Goal: Information Seeking & Learning: Learn about a topic

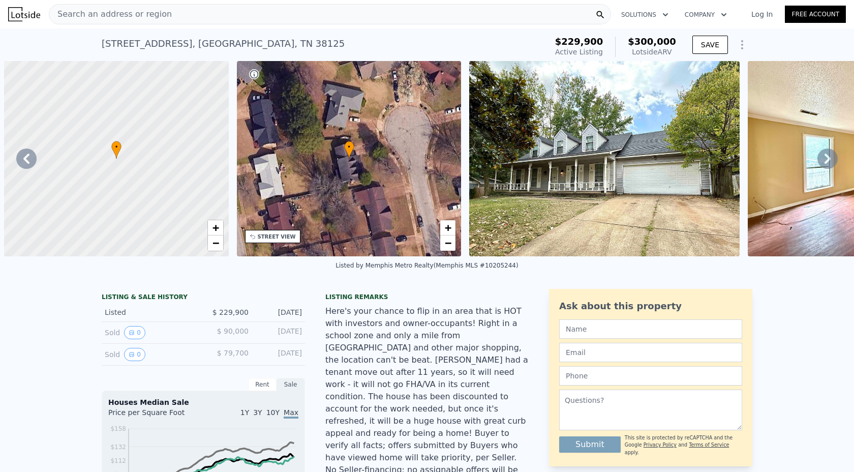
scroll to position [0, 1549]
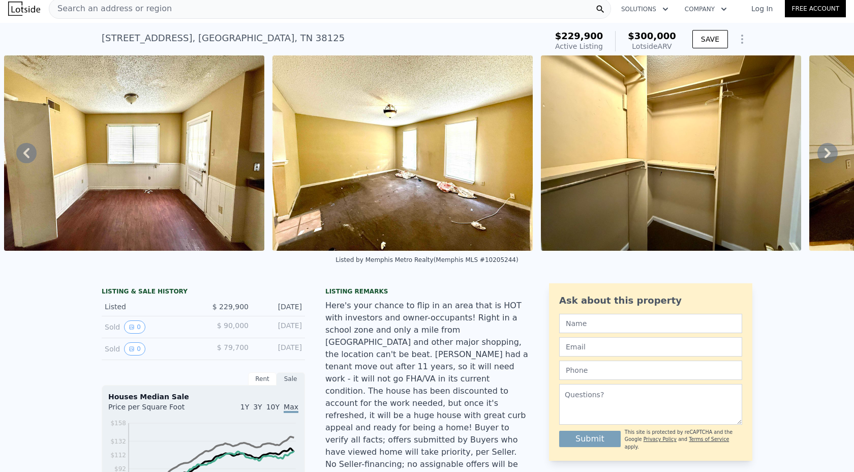
click at [230, 36] on div "[STREET_ADDRESS]" at bounding box center [223, 38] width 243 height 14
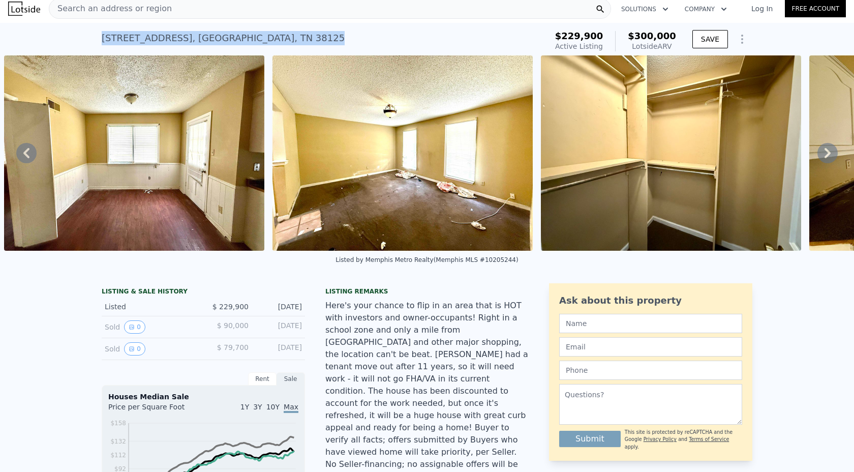
click at [230, 36] on div "[STREET_ADDRESS]" at bounding box center [223, 38] width 243 height 14
copy div "[STREET_ADDRESS] Active at $229,900 (~ARV $300k )"
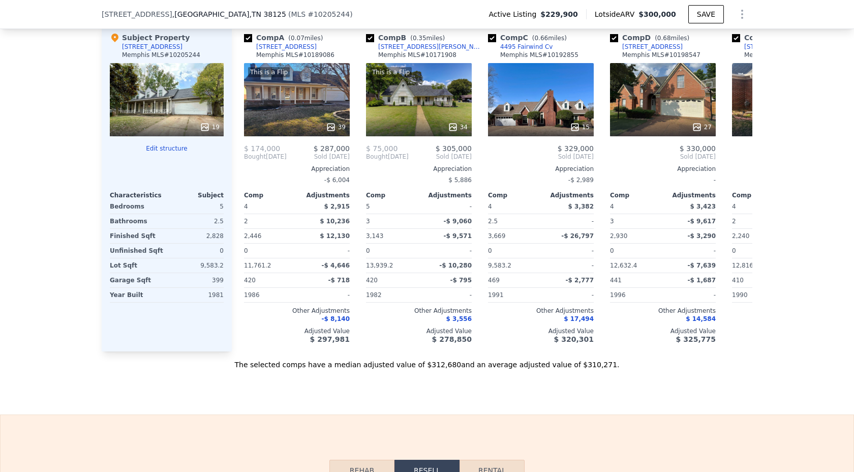
scroll to position [1344, 0]
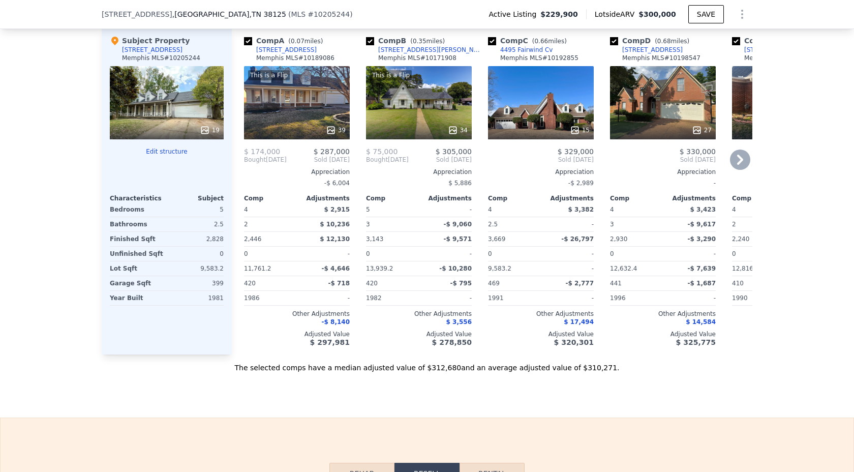
click at [332, 125] on icon at bounding box center [331, 130] width 10 height 10
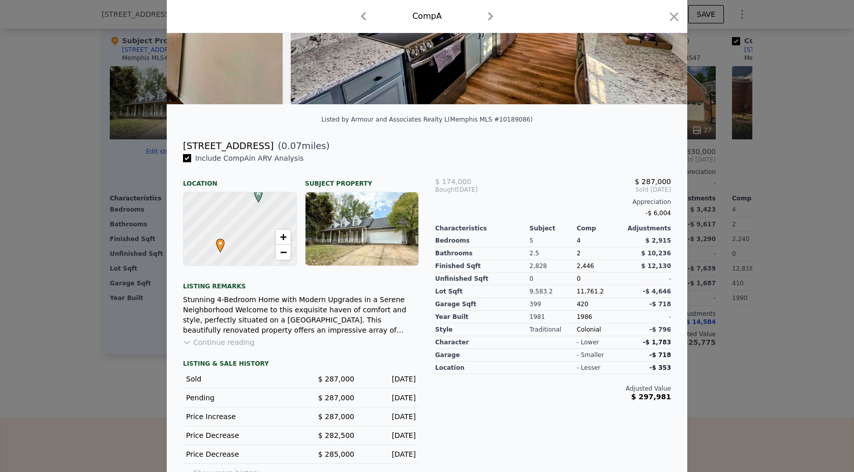
scroll to position [172, 0]
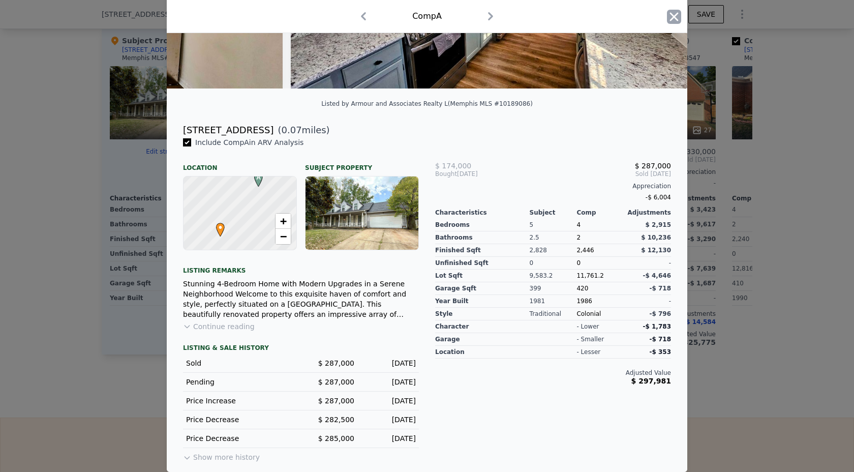
click at [675, 16] on icon "button" at bounding box center [674, 16] width 9 height 9
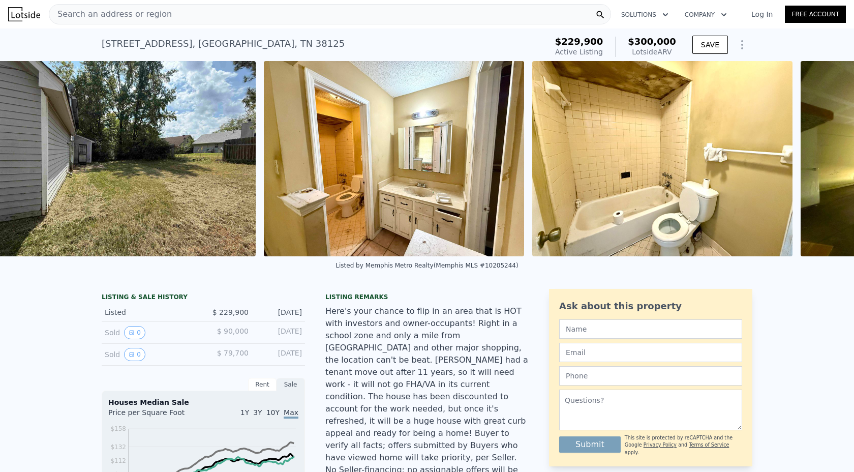
scroll to position [0, 3428]
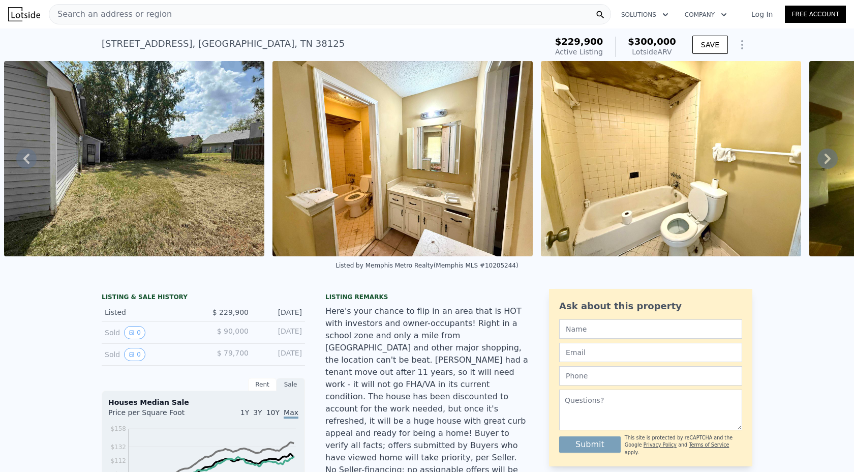
click at [649, 144] on img at bounding box center [671, 158] width 260 height 195
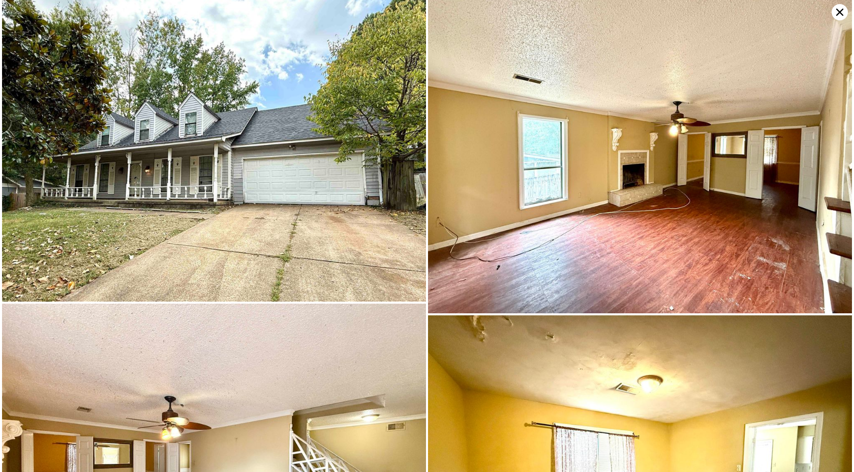
scroll to position [0, 0]
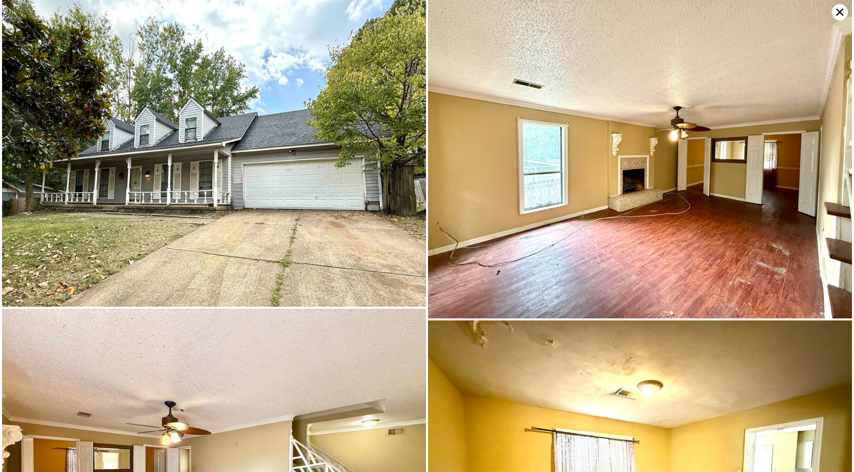
click at [840, 16] on icon at bounding box center [840, 12] width 16 height 16
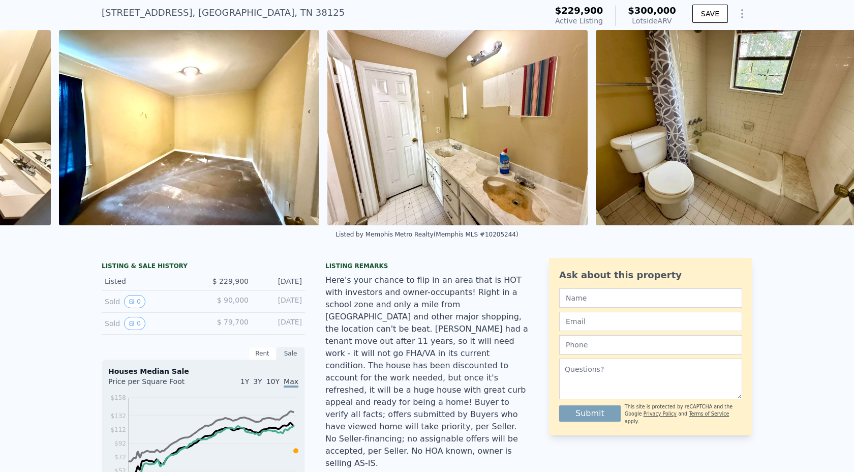
scroll to position [0, 4721]
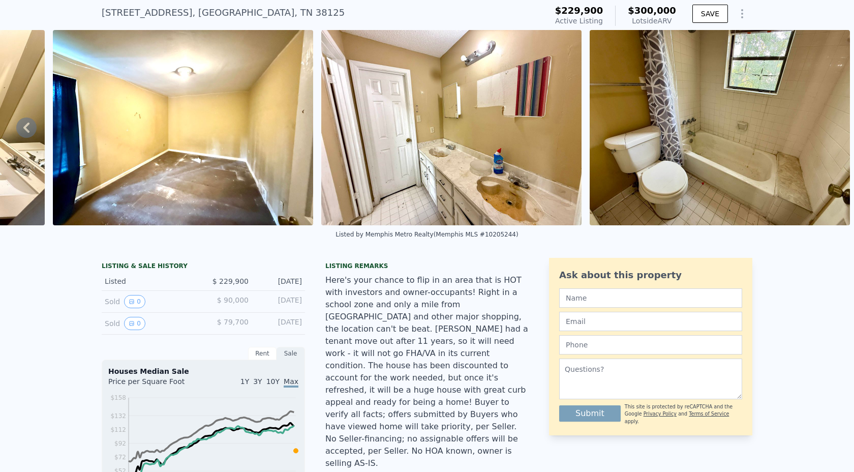
click at [348, 471] on button "Show less" at bounding box center [347, 476] width 45 height 10
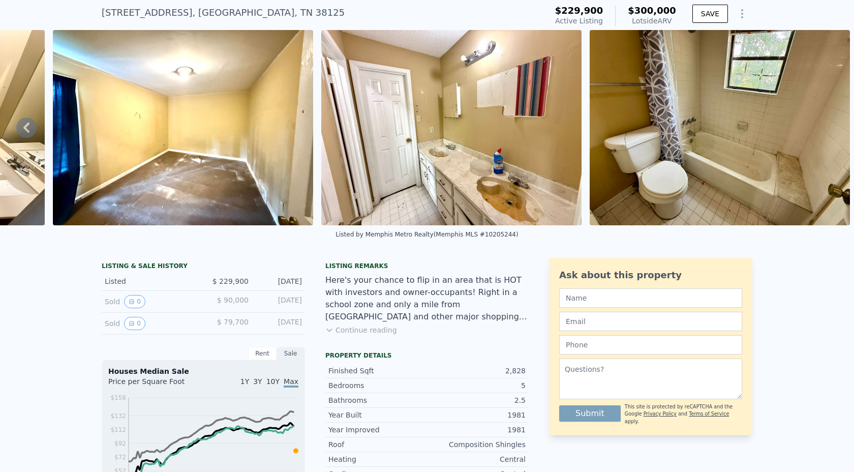
click at [365, 329] on button "Continue reading" at bounding box center [361, 330] width 72 height 10
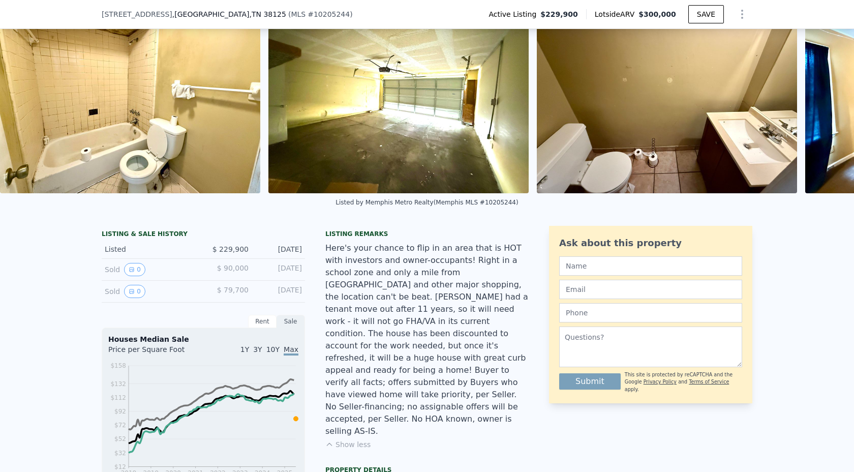
scroll to position [0, 3965]
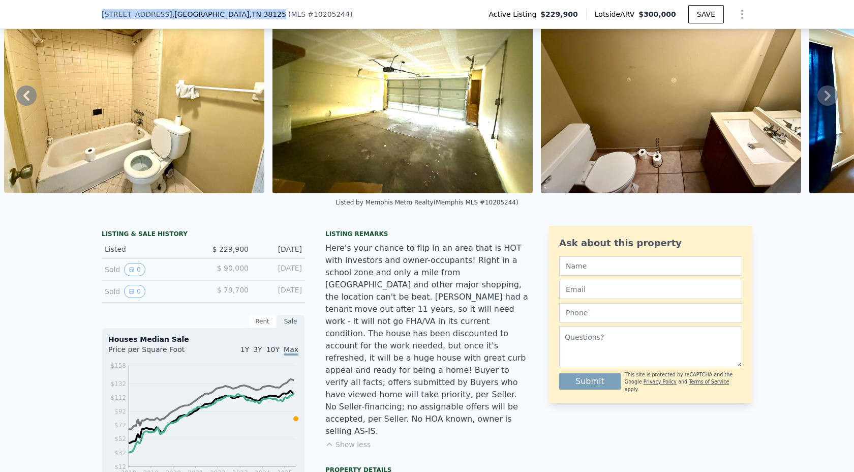
drag, startPoint x: 103, startPoint y: 14, endPoint x: 240, endPoint y: 14, distance: 137.8
click at [240, 14] on div "[STREET_ADDRESS] ( MLS # 10205244 )" at bounding box center [231, 14] width 259 height 10
copy div "[STREET_ADDRESS]"
